Goal: Task Accomplishment & Management: Manage account settings

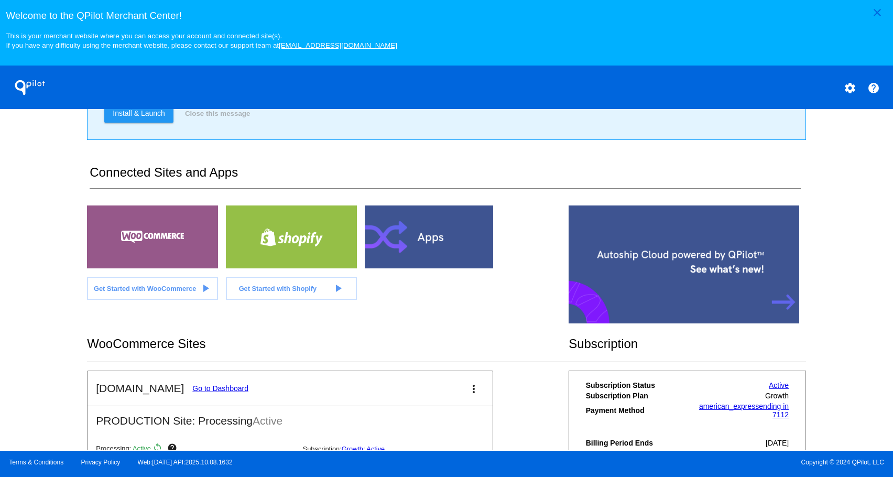
scroll to position [224, 0]
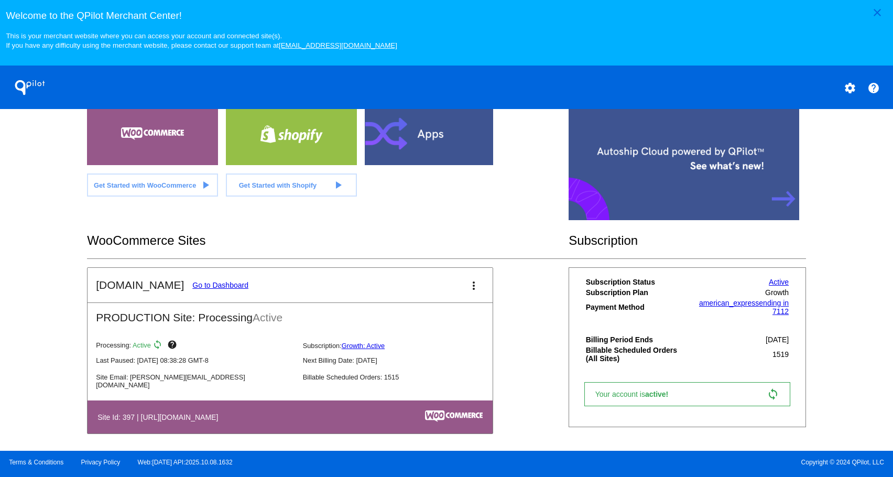
click at [204, 289] on link "Go to Dashboard" at bounding box center [220, 285] width 56 height 8
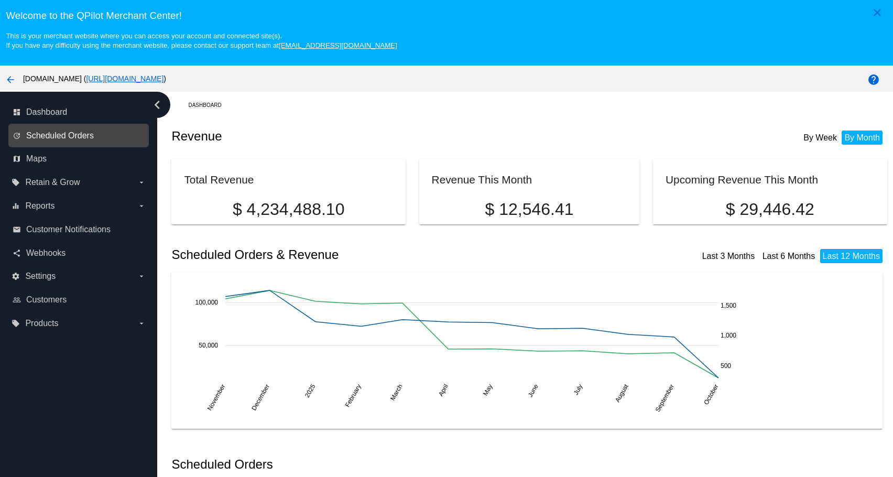
click at [72, 132] on span "Scheduled Orders" at bounding box center [60, 135] width 68 height 9
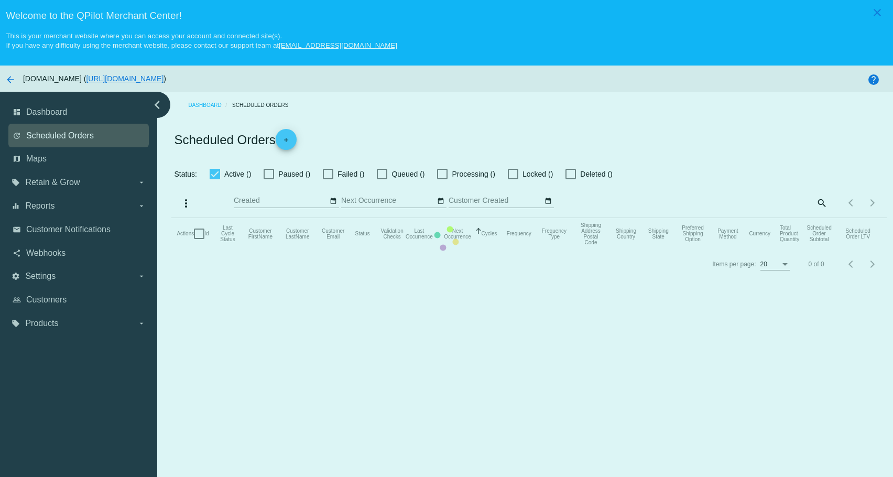
checkbox input "true"
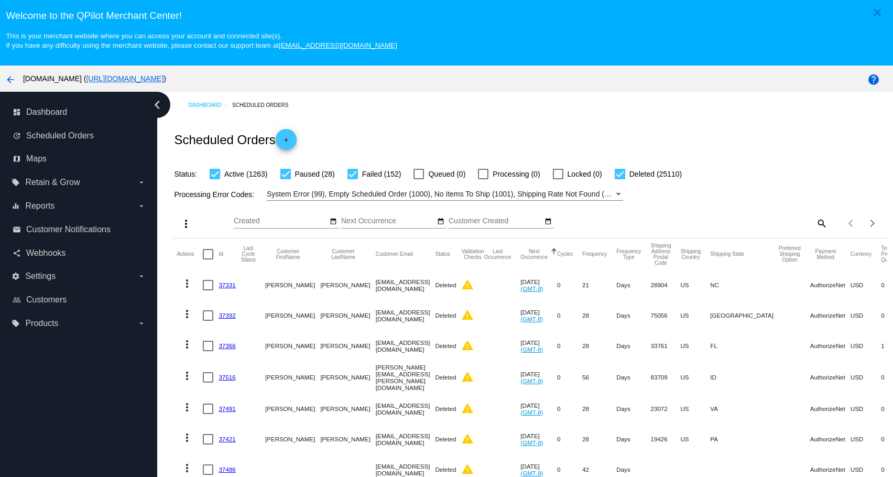
click at [815, 222] on mat-icon "search" at bounding box center [821, 223] width 13 height 16
click at [761, 229] on div "Search" at bounding box center [738, 218] width 178 height 20
paste input "[EMAIL_ADDRESS][DOMAIN_NAME]"
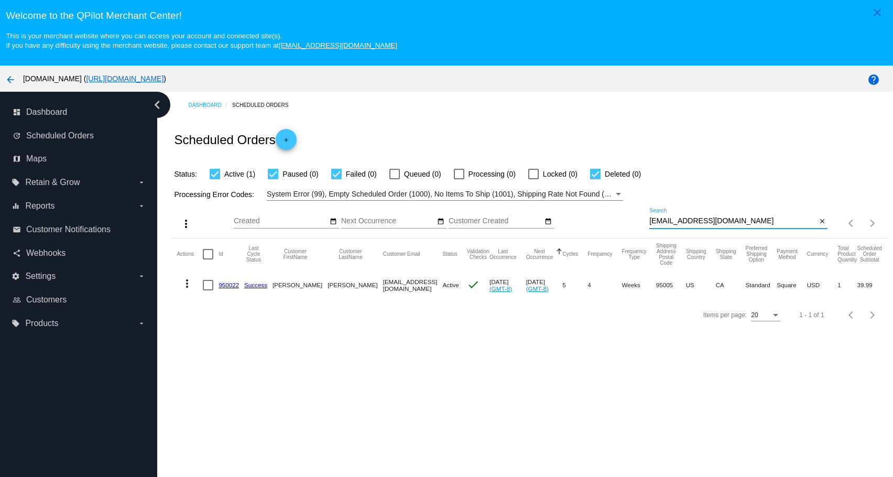
click at [729, 219] on div "[EMAIL_ADDRESS][DOMAIN_NAME] Search" at bounding box center [732, 218] width 167 height 20
paste input "[PERSON_NAME]"
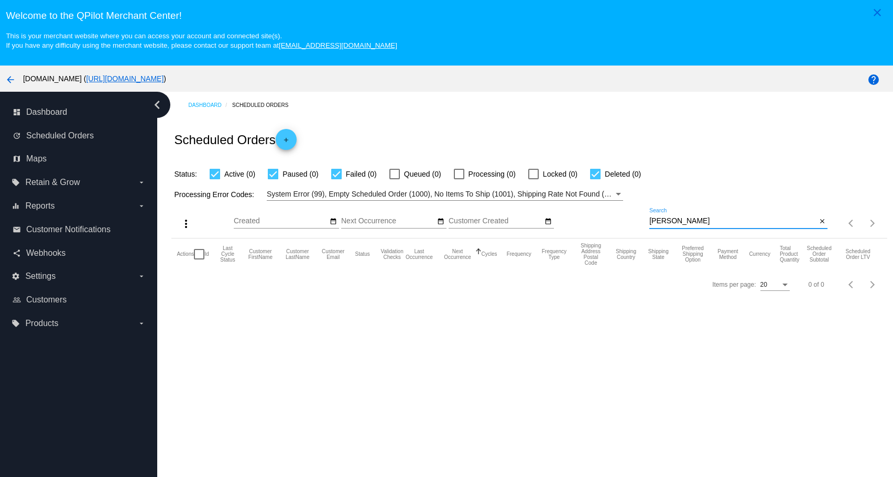
paste input "[EMAIL_ADDRESS][DOMAIN_NAME]"
type input "[EMAIL_ADDRESS][DOMAIN_NAME]"
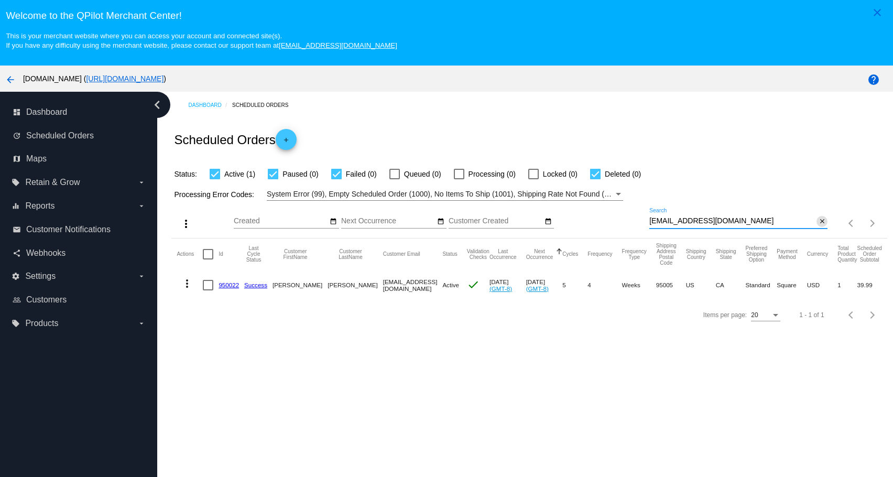
click at [819, 225] on mat-icon "close" at bounding box center [822, 222] width 7 height 8
